Goal: Task Accomplishment & Management: Use online tool/utility

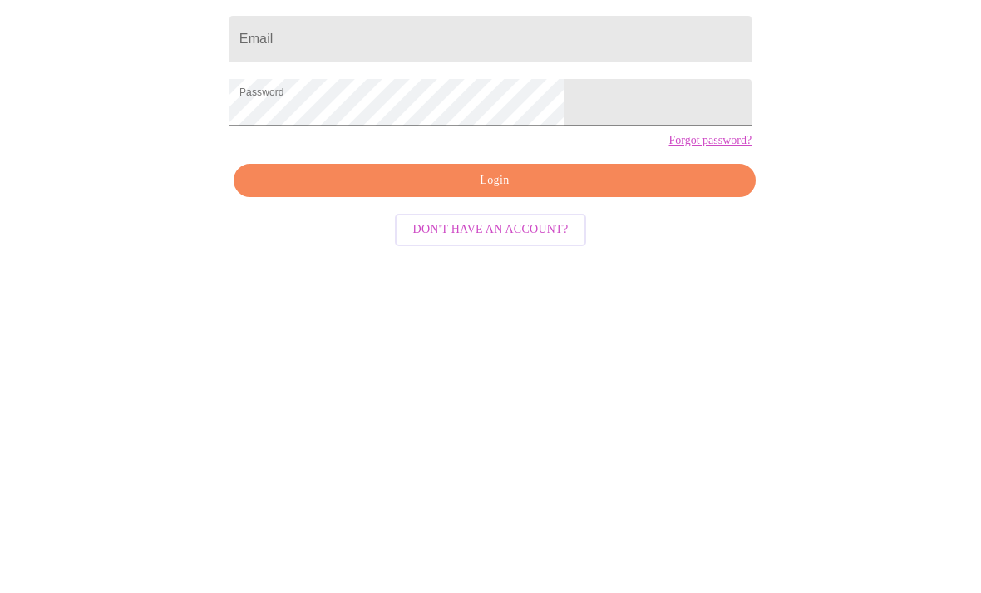
scroll to position [70, 0]
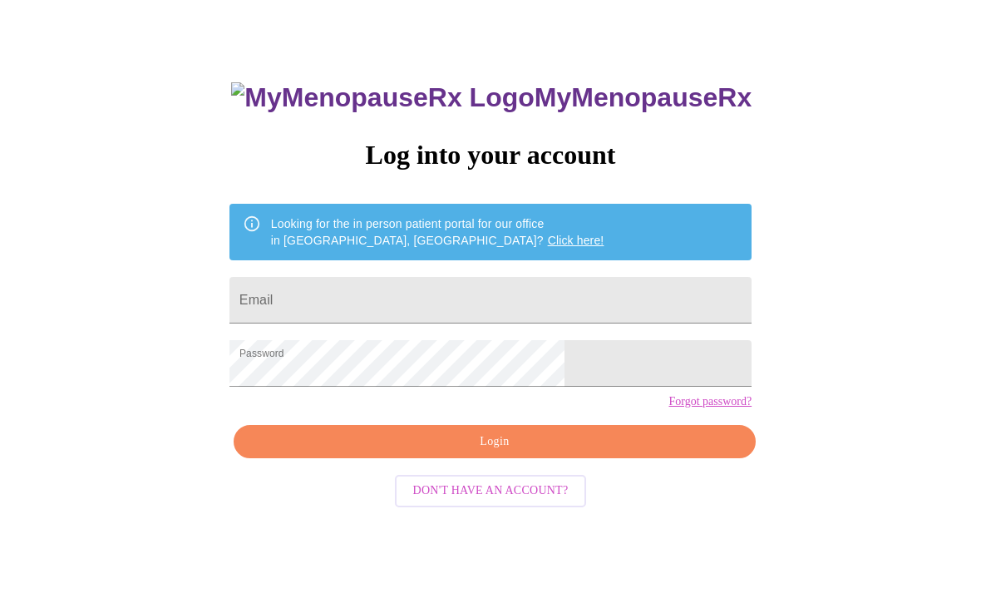
click at [448, 297] on input "Email" at bounding box center [490, 300] width 522 height 47
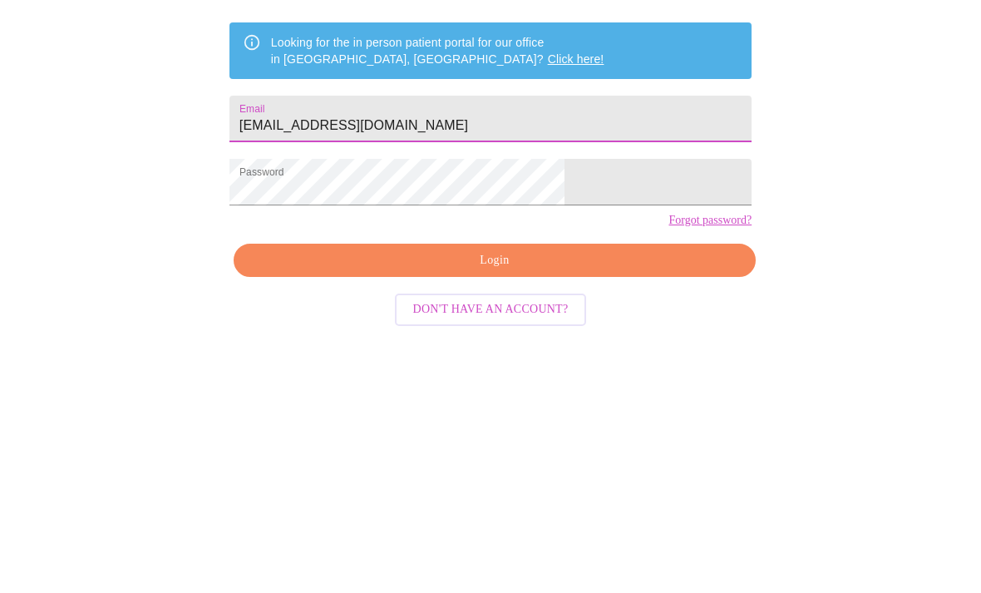
type input "[EMAIL_ADDRESS][DOMAIN_NAME]"
click at [801, 132] on div "MyMenopauseRx Log into your account Looking for the in person patient portal fo…" at bounding box center [490, 292] width 967 height 711
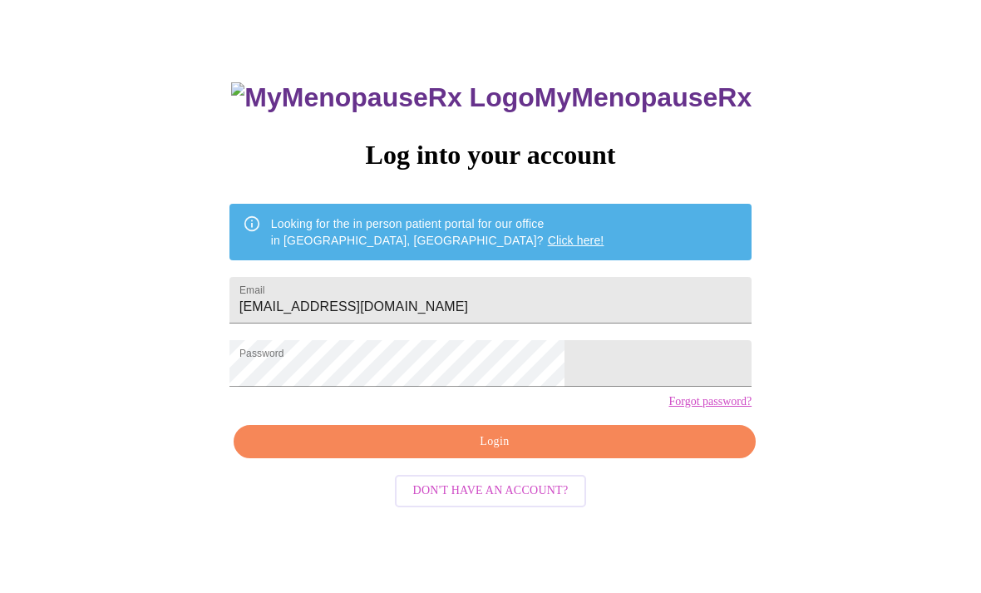
click at [524, 452] on span "Login" at bounding box center [495, 441] width 484 height 21
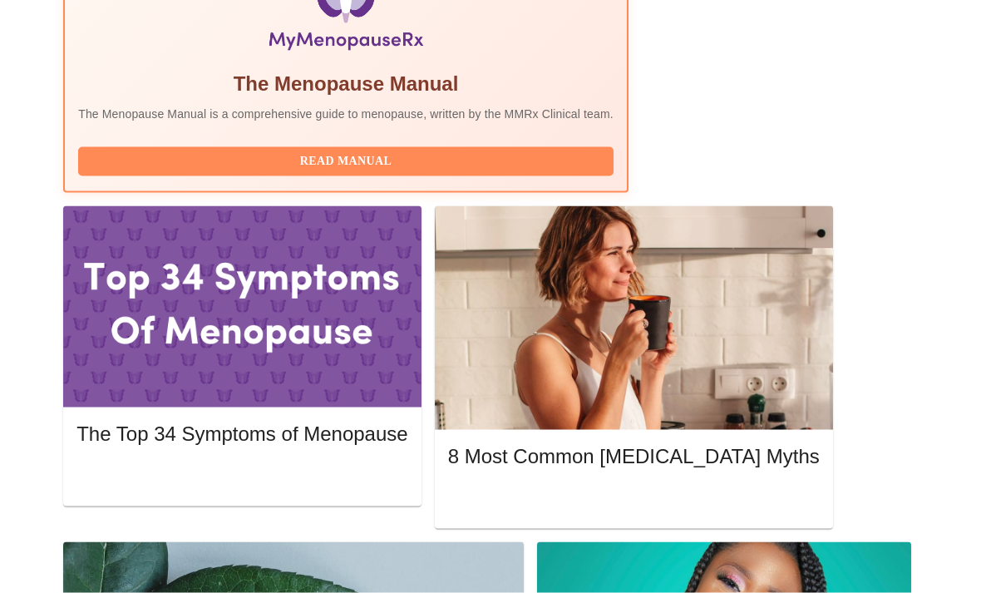
scroll to position [647, 0]
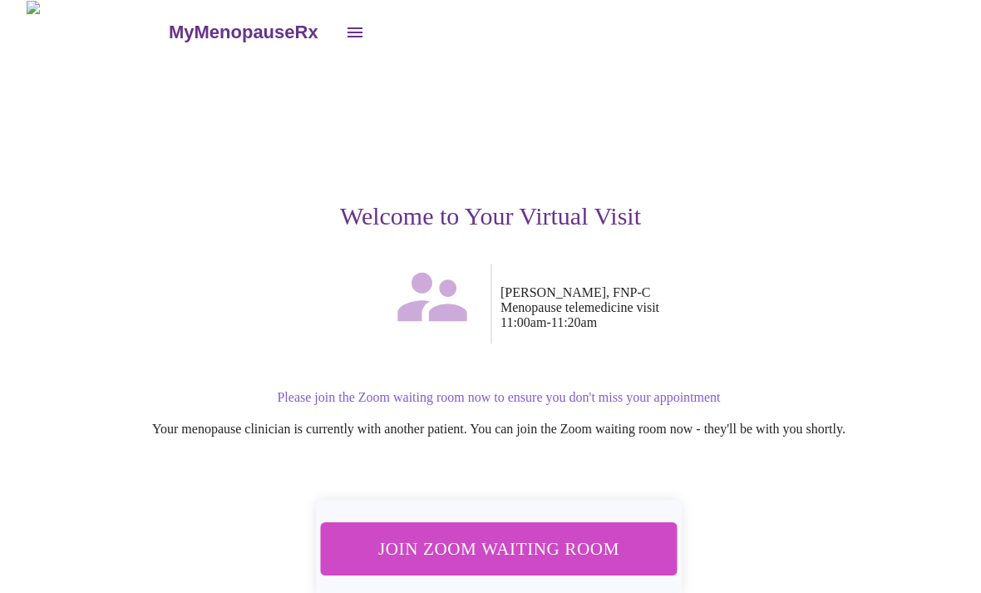
scroll to position [36, 0]
